Goal: Task Accomplishment & Management: Use online tool/utility

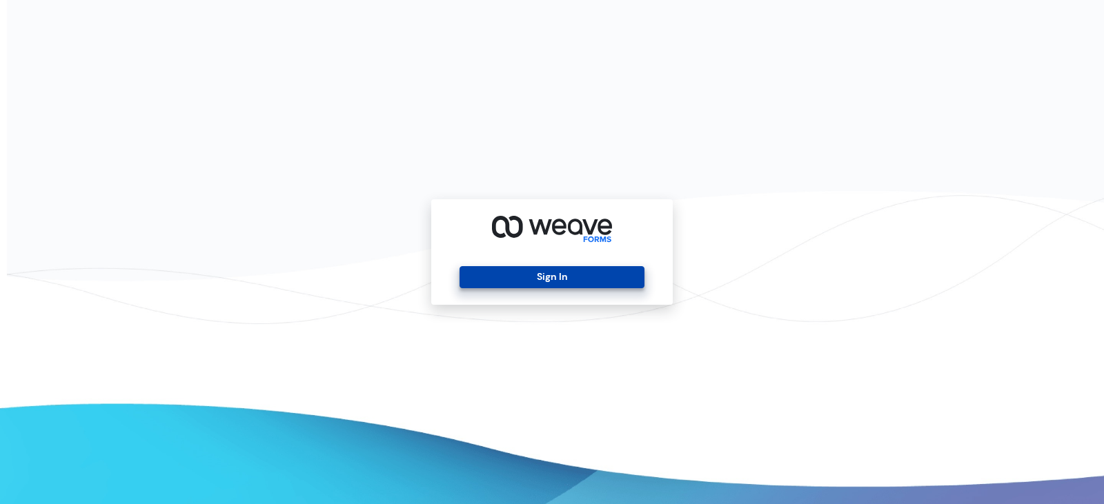
click at [526, 281] on button "Sign In" at bounding box center [551, 277] width 184 height 22
